Goal: Check status: Check status

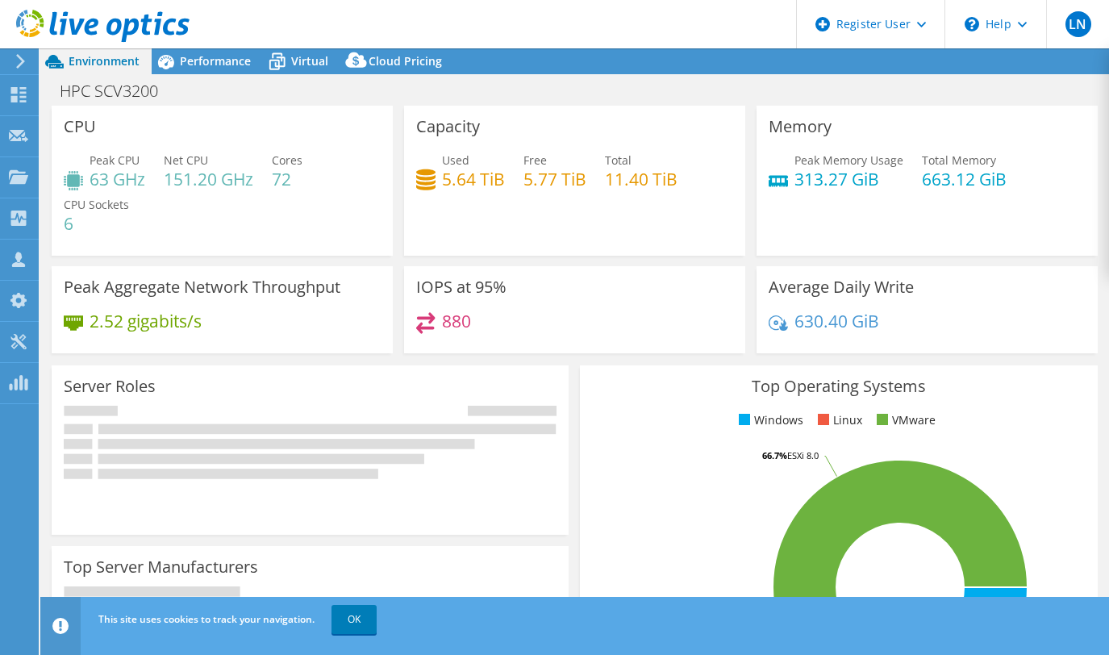
select select "USEast"
select select "USD"
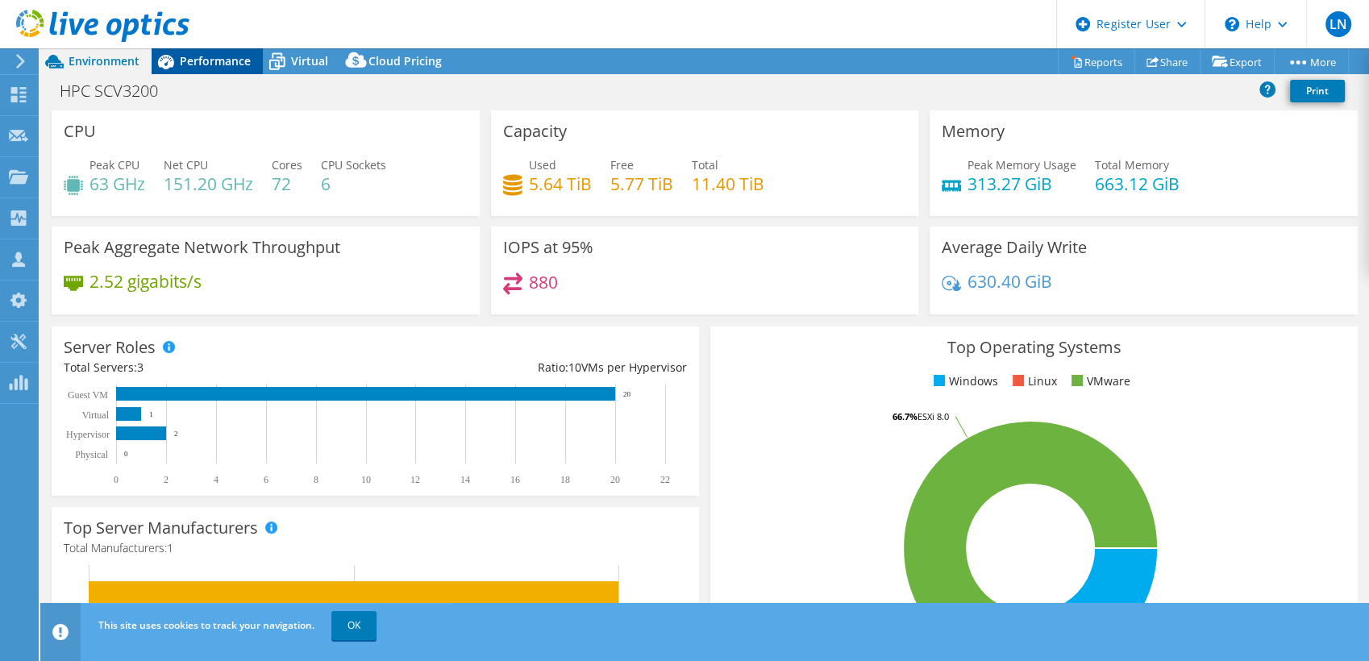
click at [195, 61] on span "Performance" at bounding box center [215, 60] width 71 height 15
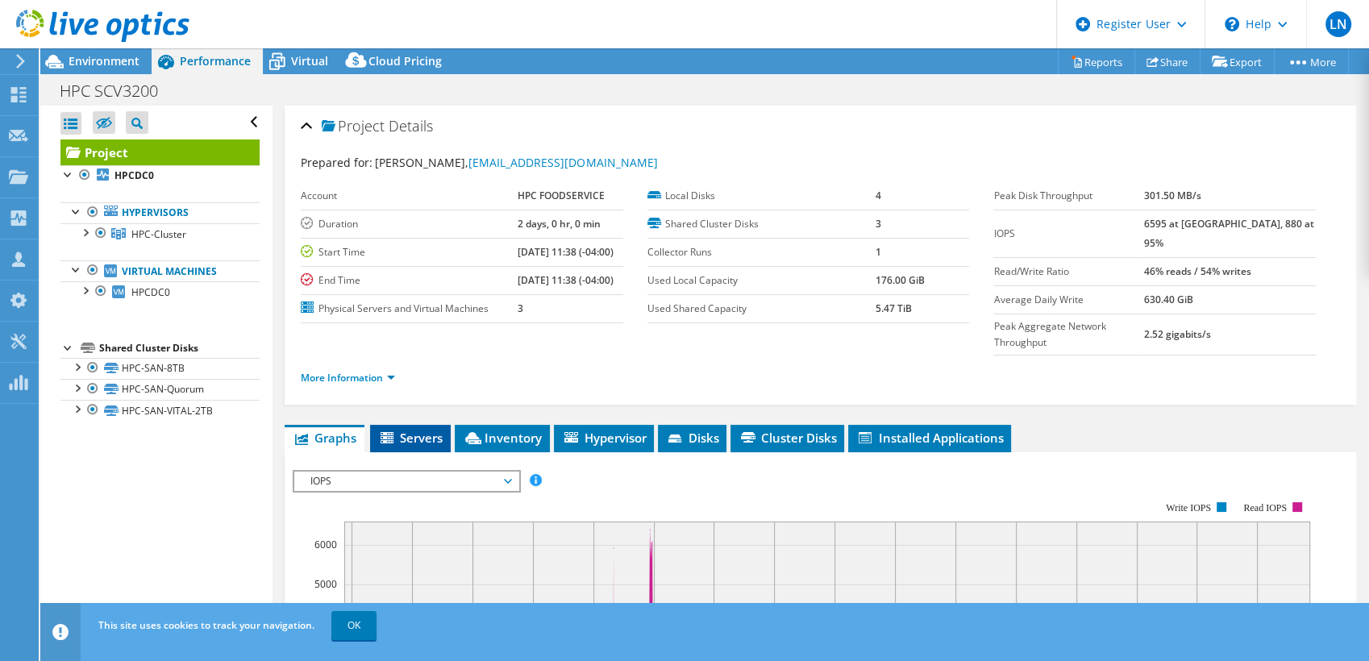
click at [418, 425] on li "Servers" at bounding box center [410, 438] width 81 height 27
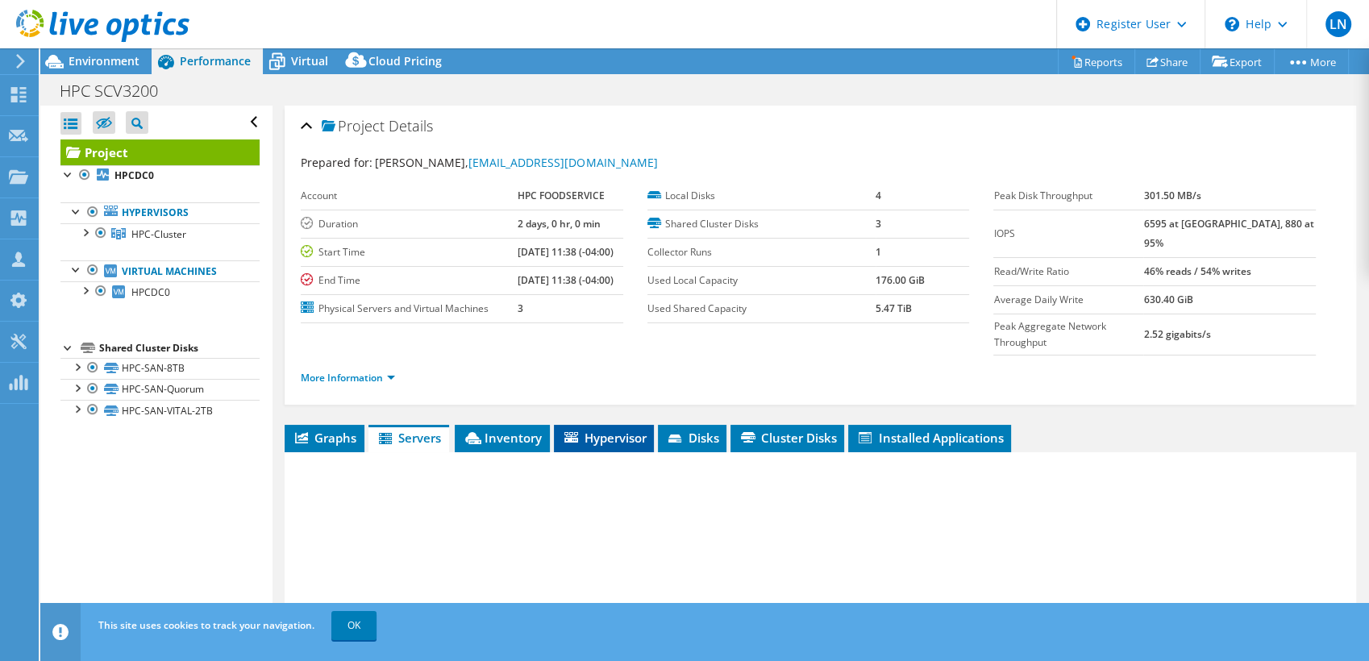
scroll to position [193, 0]
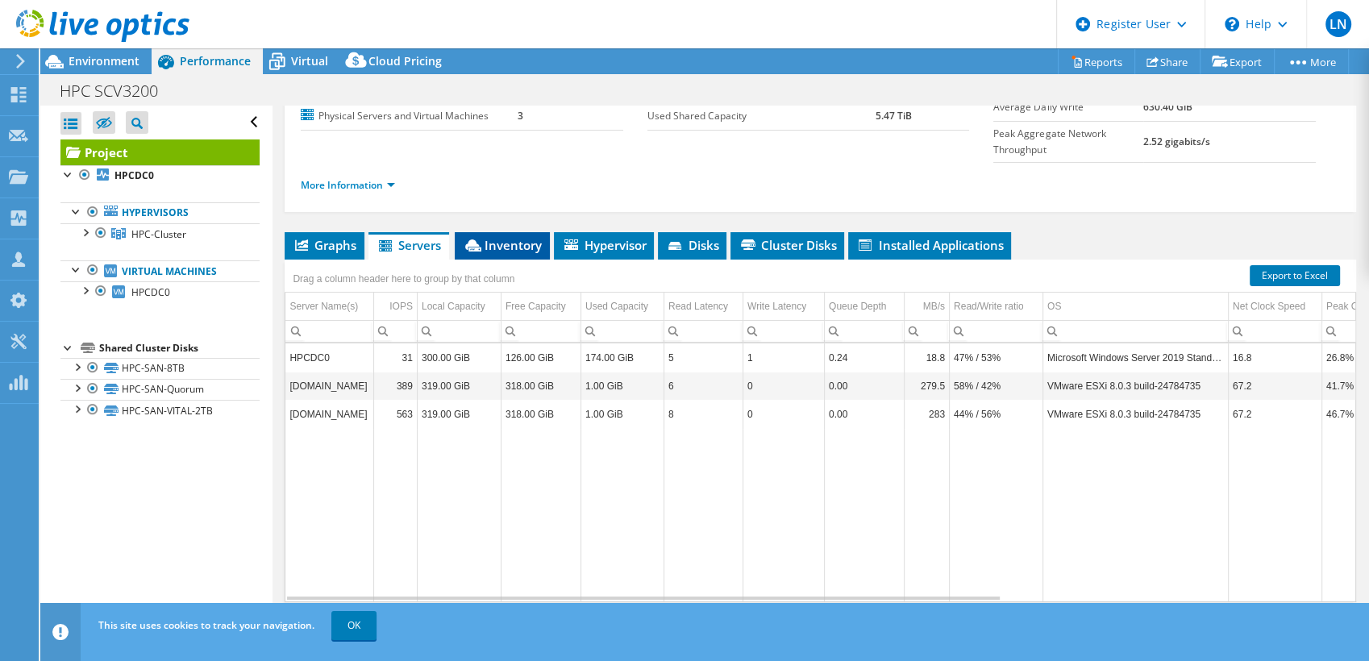
click at [515, 237] on span "Inventory" at bounding box center [502, 245] width 79 height 16
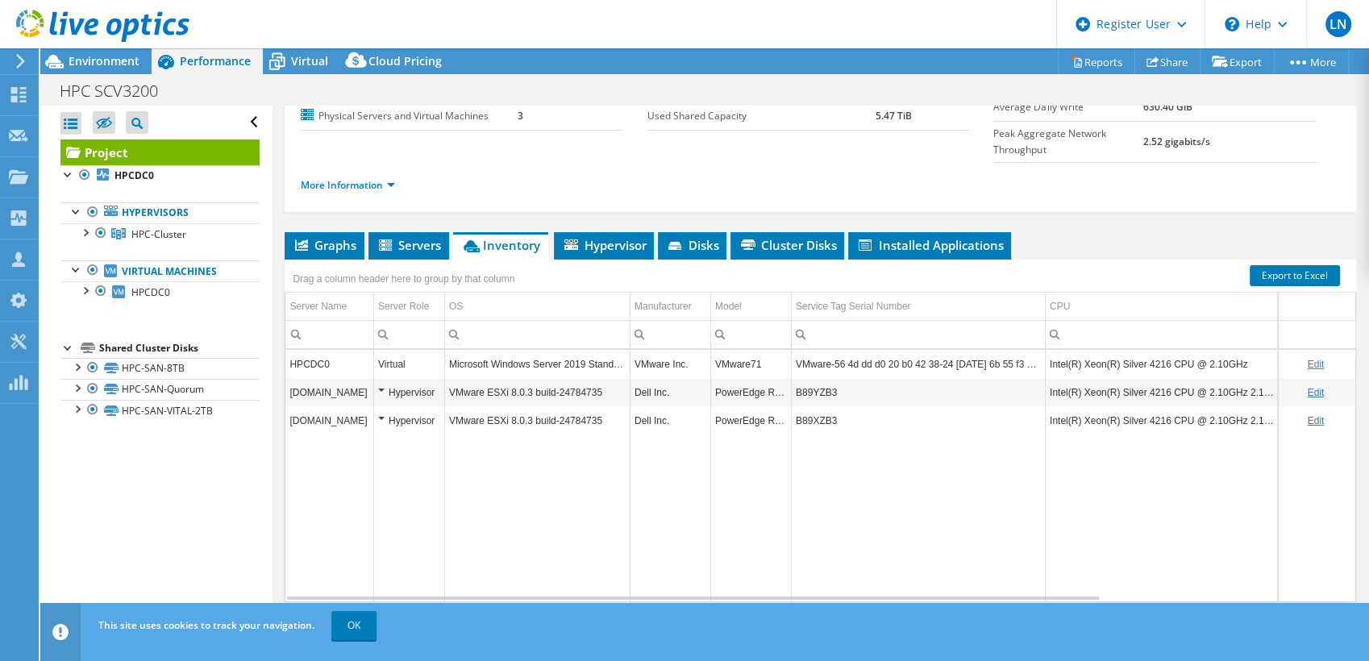
scroll to position [0, 0]
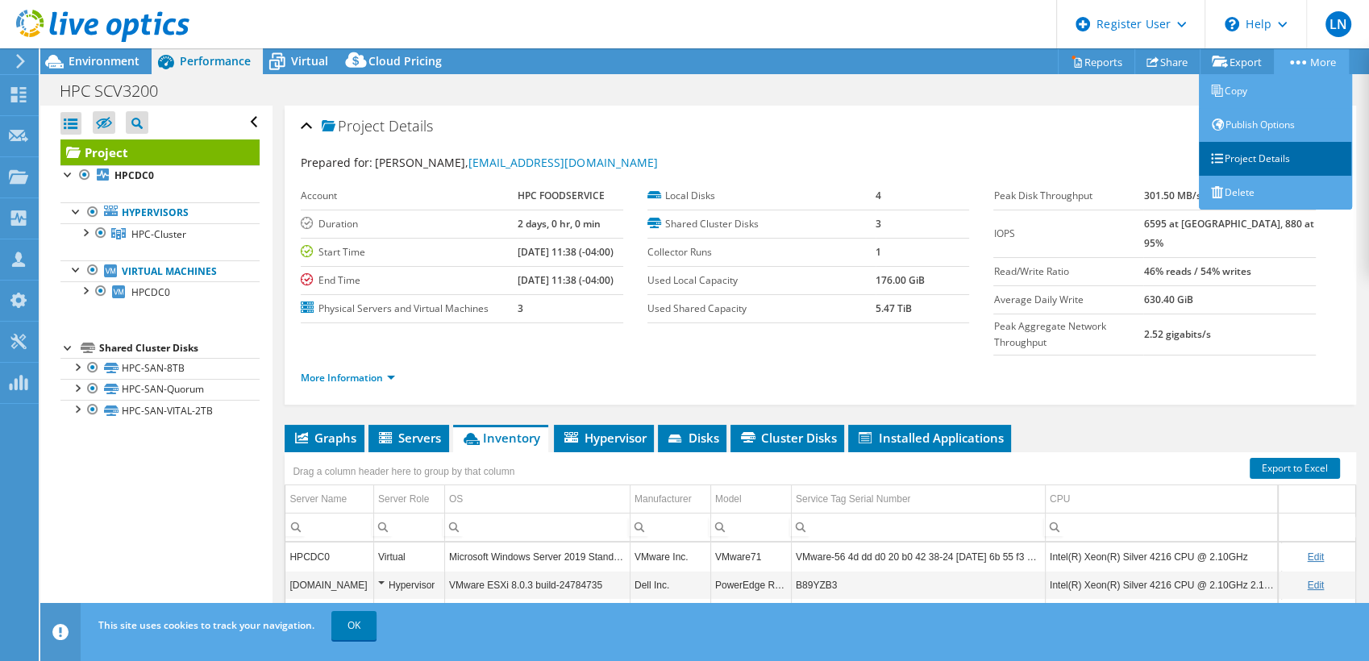
click at [1108, 157] on link "Project Details" at bounding box center [1275, 159] width 153 height 34
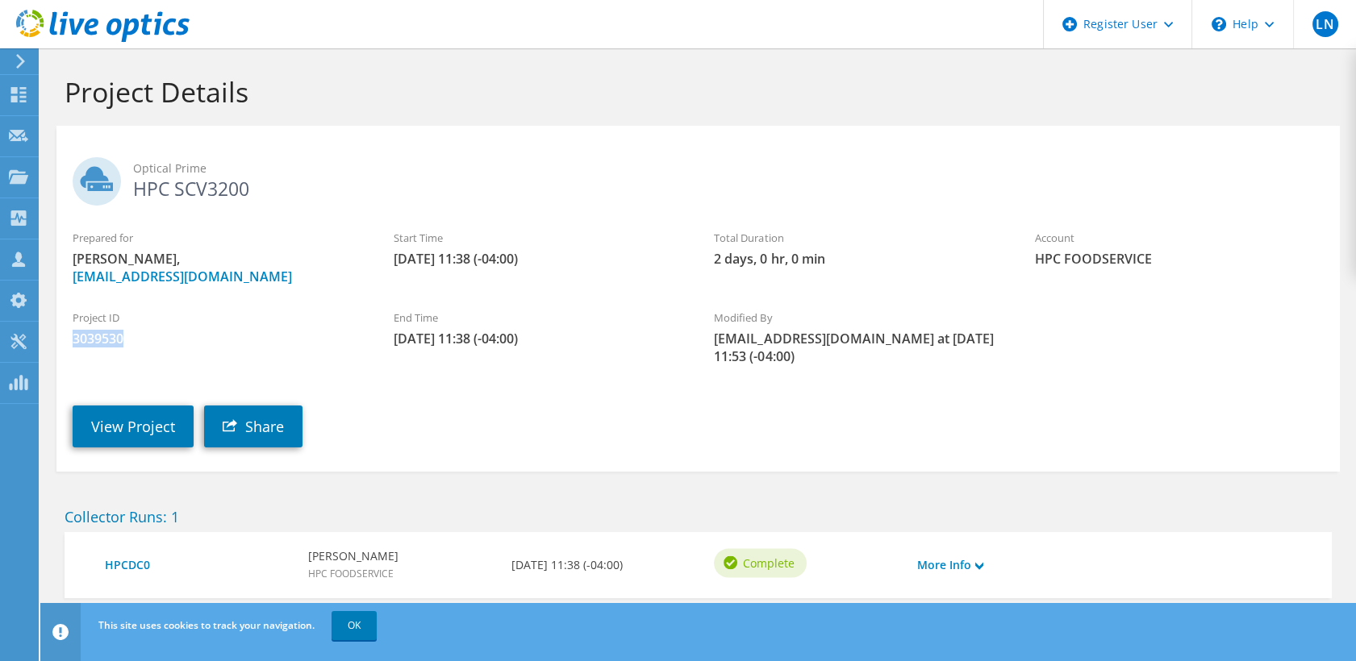
drag, startPoint x: 125, startPoint y: 334, endPoint x: 65, endPoint y: 338, distance: 60.6
click at [65, 338] on div "Project ID 3039530" at bounding box center [216, 329] width 321 height 54
copy span "3039530"
click at [131, 421] on link "View Project" at bounding box center [133, 427] width 121 height 42
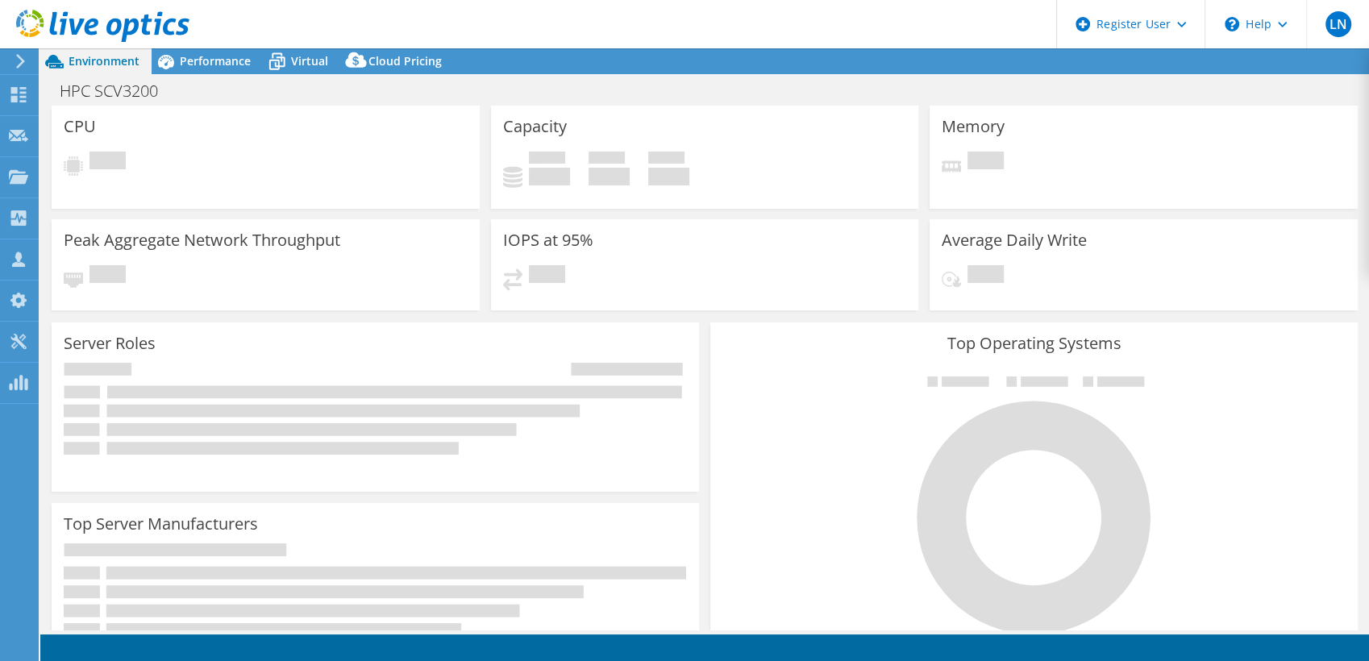
select select "USD"
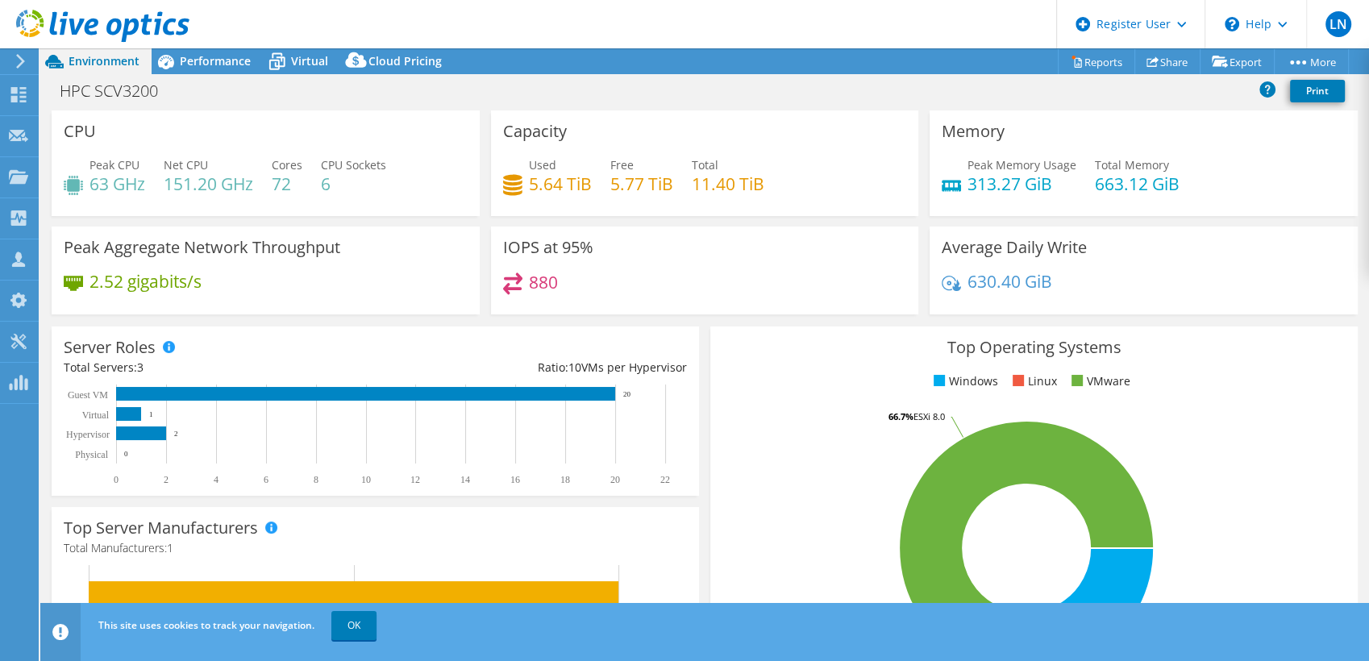
select select "USEast"
click at [215, 61] on span "Performance" at bounding box center [215, 60] width 71 height 15
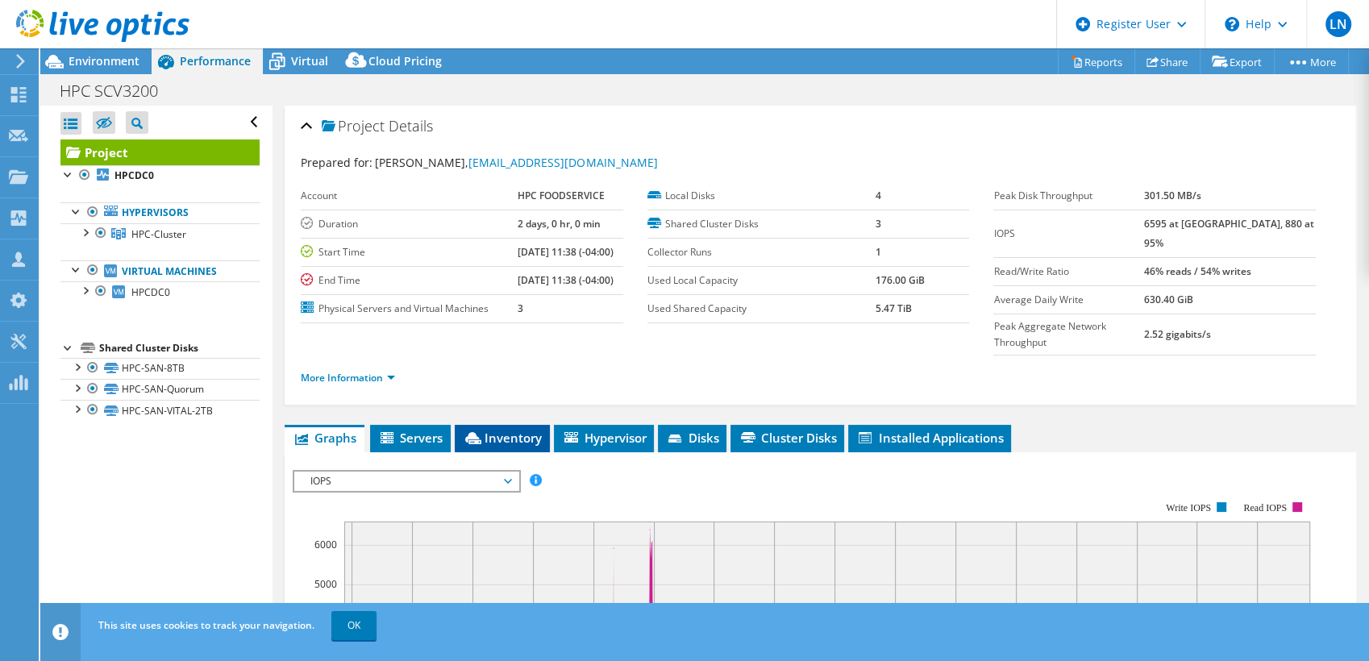
click at [480, 432] on icon at bounding box center [473, 438] width 16 height 12
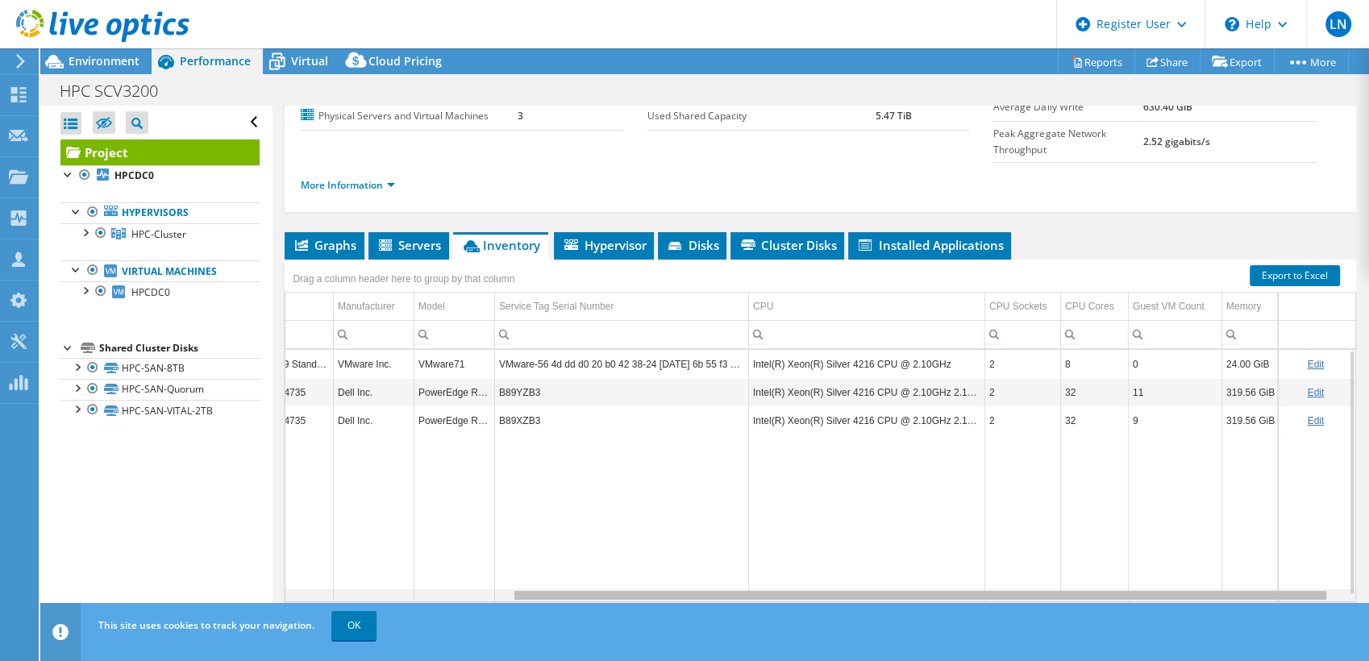
scroll to position [0, 313]
drag, startPoint x: 537, startPoint y: 565, endPoint x: 849, endPoint y: 565, distance: 312.1
click at [849, 565] on body "LN Dell User [PERSON_NAME] [PERSON_NAME][EMAIL_ADDRESS][PERSON_NAME][DOMAIN_NAM…" at bounding box center [684, 330] width 1369 height 661
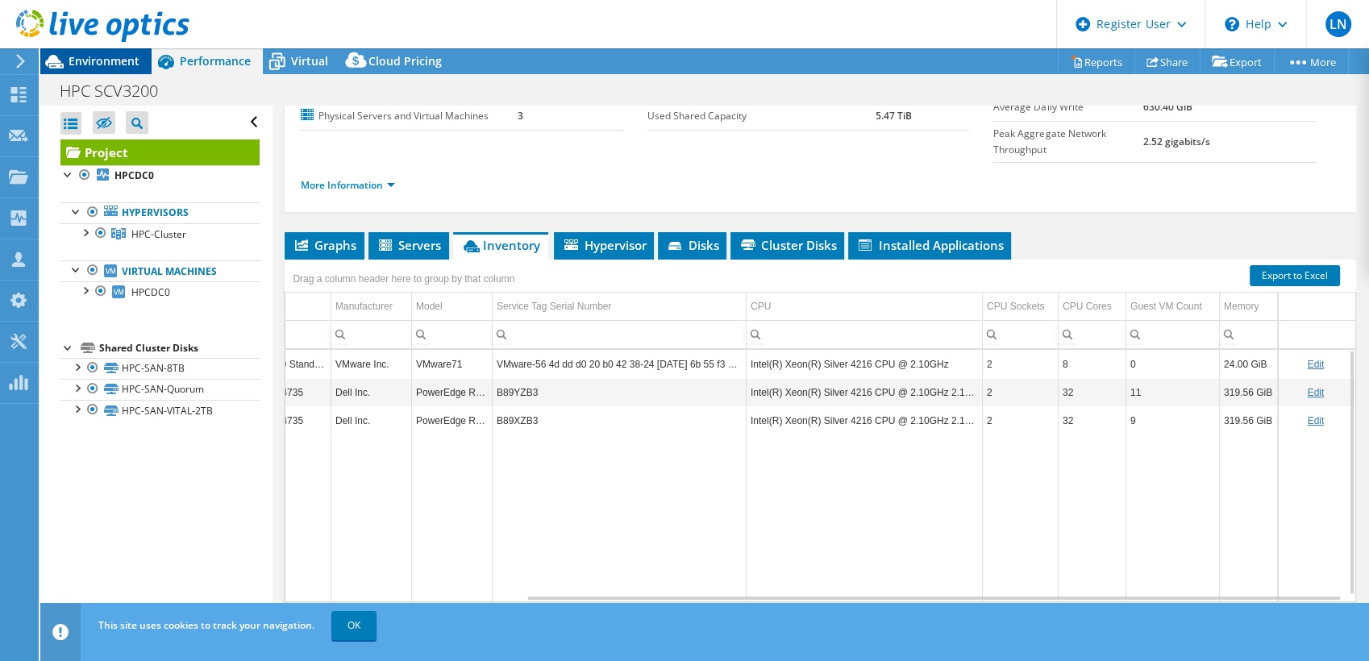
click at [117, 65] on span "Environment" at bounding box center [104, 60] width 71 height 15
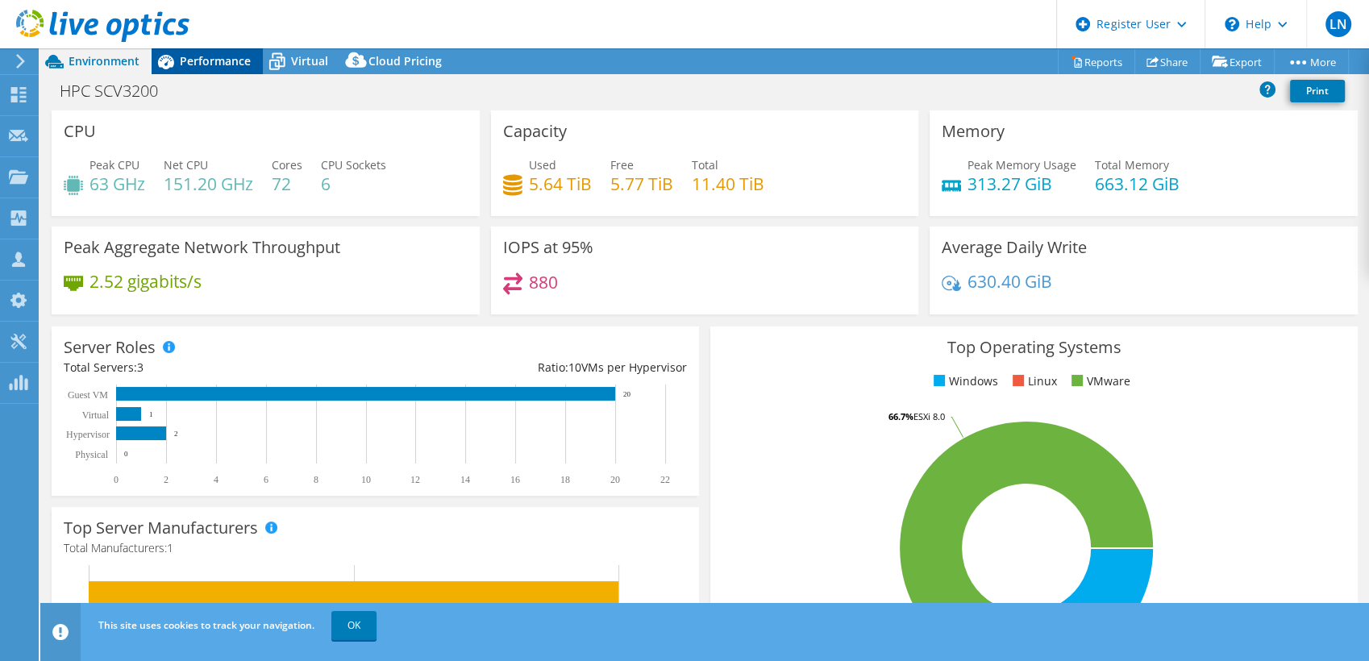
click at [215, 60] on span "Performance" at bounding box center [215, 60] width 71 height 15
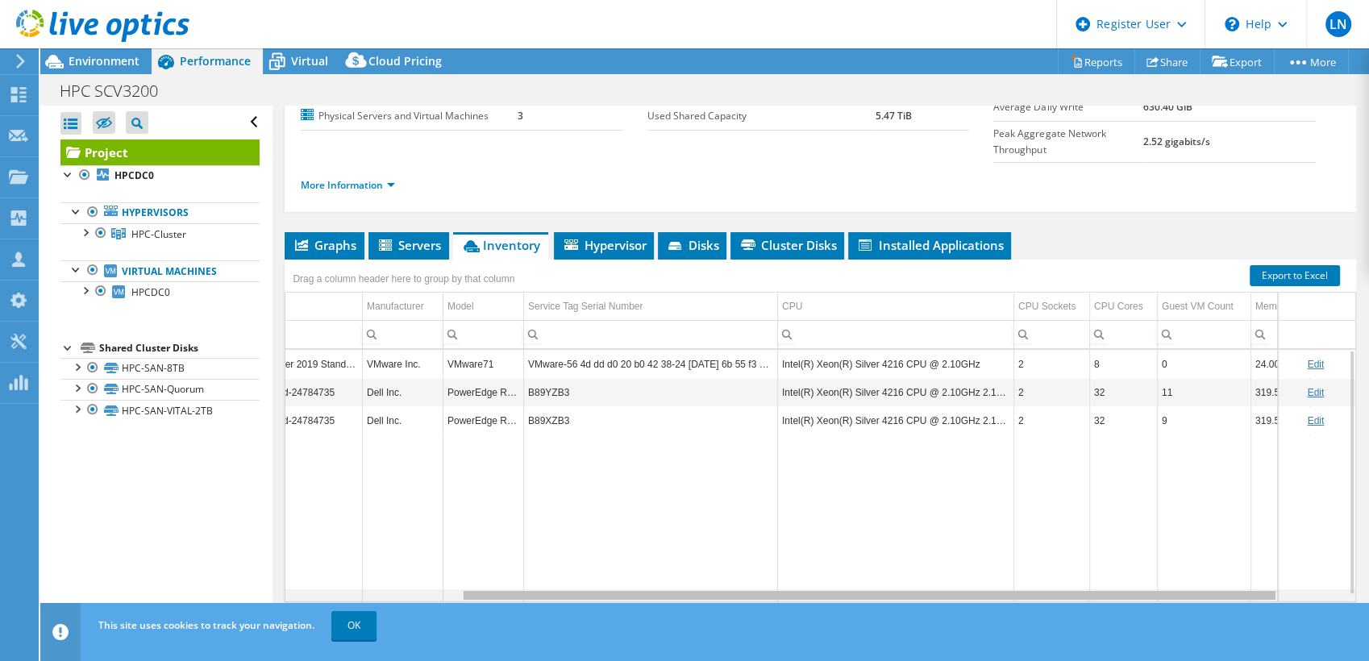
scroll to position [0, 0]
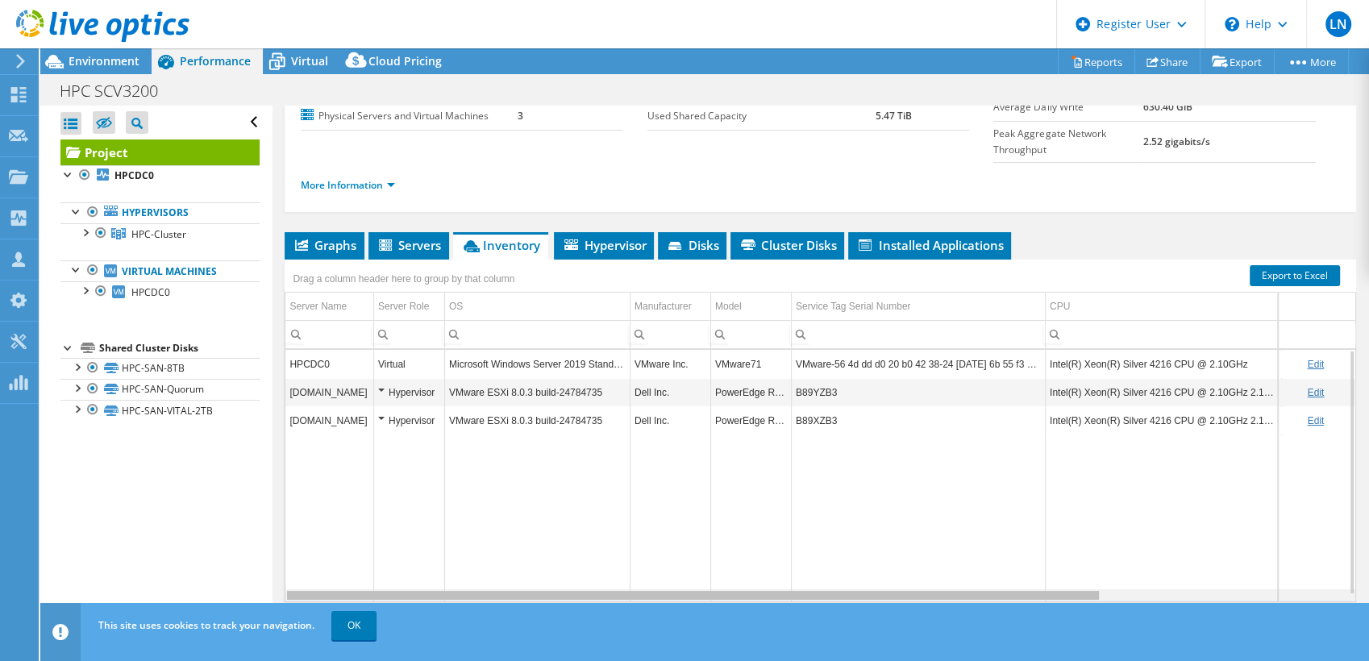
drag, startPoint x: 899, startPoint y: 565, endPoint x: 377, endPoint y: 552, distance: 522.8
click at [377, 552] on body "LN Dell User [PERSON_NAME] [PERSON_NAME][EMAIL_ADDRESS][PERSON_NAME][DOMAIN_NAM…" at bounding box center [684, 330] width 1369 height 661
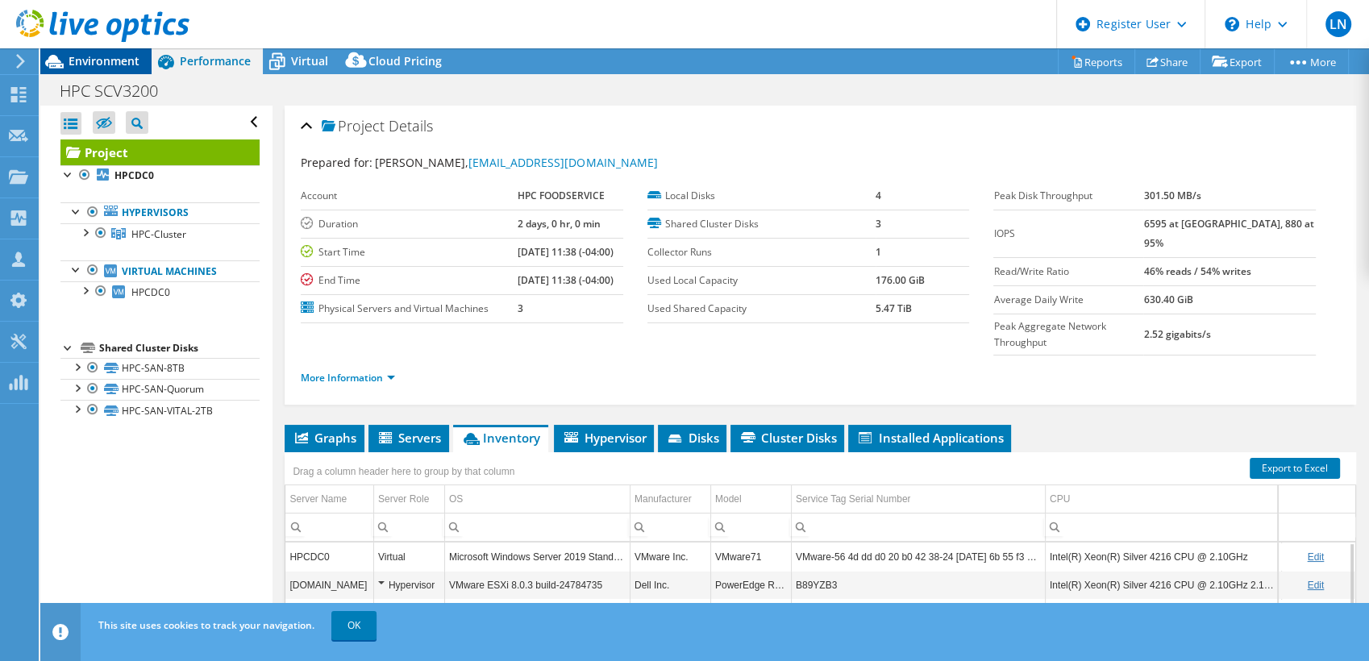
click at [114, 55] on span "Environment" at bounding box center [104, 60] width 71 height 15
